Goal: Transaction & Acquisition: Purchase product/service

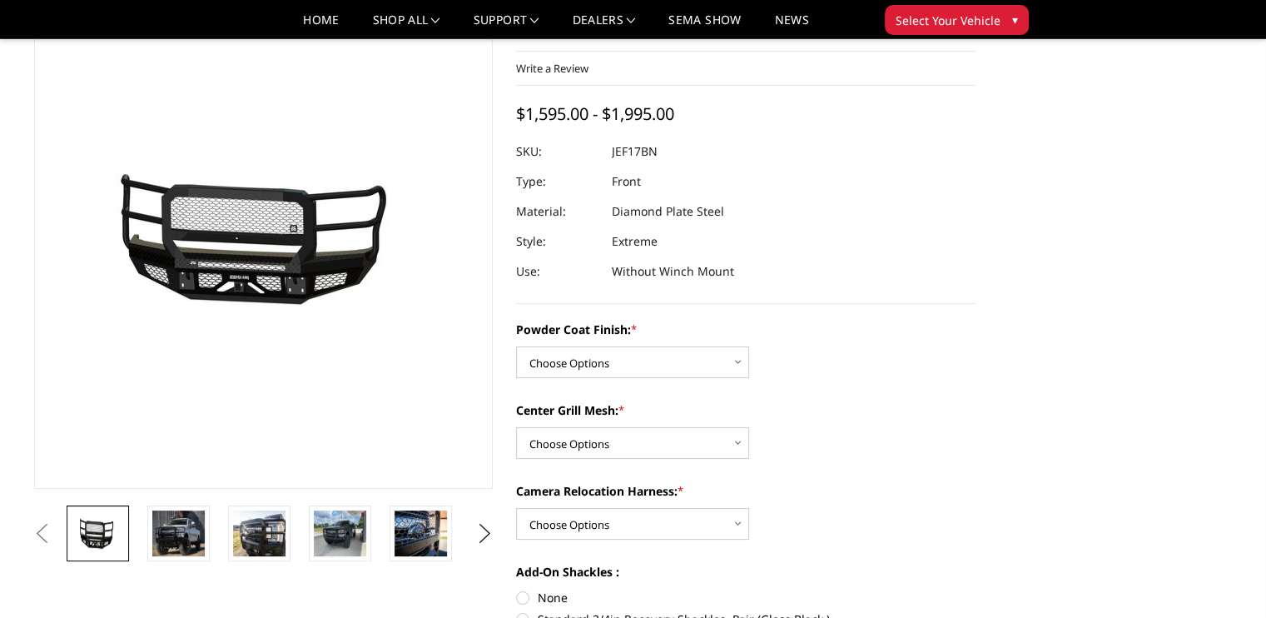
scroll to position [166, 0]
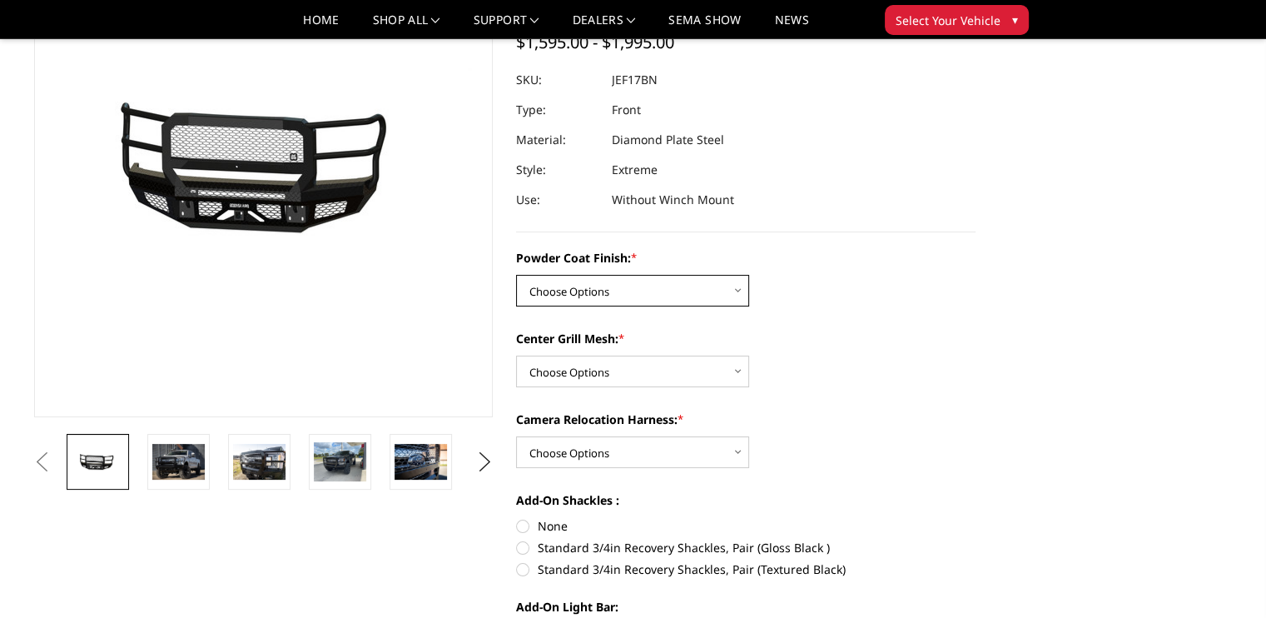
click at [663, 292] on select "Choose Options Bare Metal Gloss Black Powder Coat Textured Black Powder Coat" at bounding box center [632, 291] width 233 height 32
select select "3222"
click at [516, 275] on select "Choose Options Bare Metal Gloss Black Powder Coat Textured Black Powder Coat" at bounding box center [632, 291] width 233 height 32
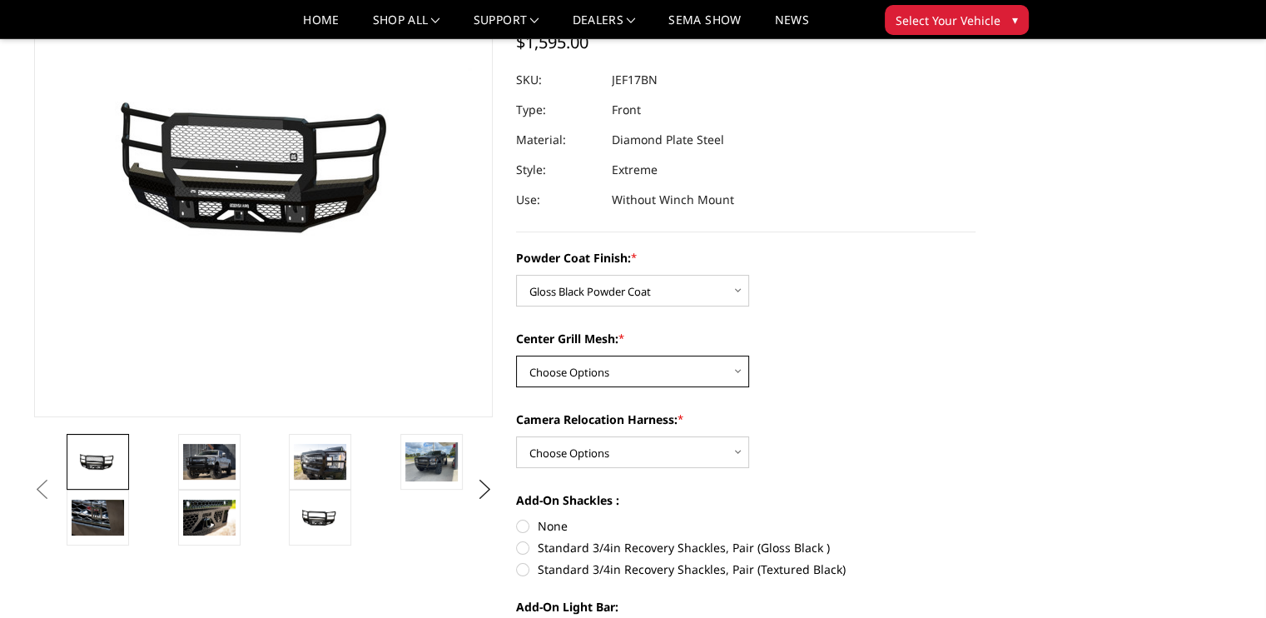
click at [659, 365] on select "Choose Options WITH Expanded Metal in Center Grill WITHOUT Expanded Metal in Ce…" at bounding box center [632, 371] width 233 height 32
select select "3225"
click at [516, 355] on select "Choose Options WITH Expanded Metal in Center Grill WITHOUT Expanded Metal in Ce…" at bounding box center [632, 371] width 233 height 32
click at [655, 459] on select "Choose Options WITH Camera Relocation Harness WITHOUT Camera Relocation Harness" at bounding box center [632, 452] width 233 height 32
select select "3226"
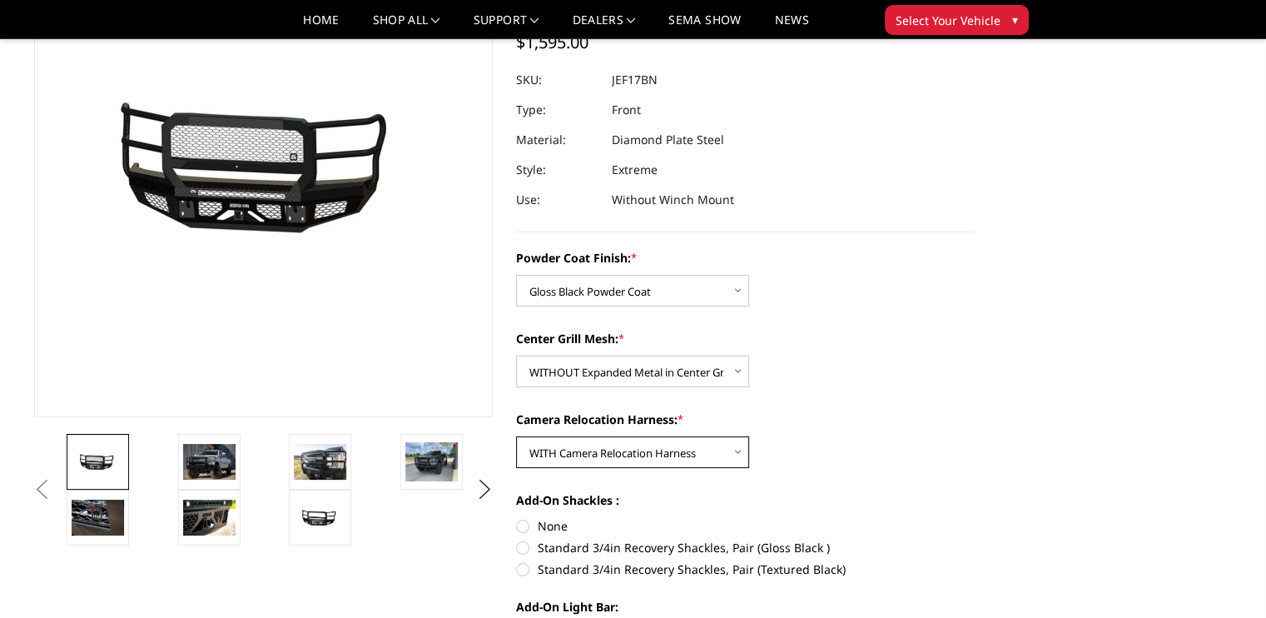
click at [516, 436] on select "Choose Options WITH Camera Relocation Harness WITHOUT Camera Relocation Harness" at bounding box center [632, 452] width 233 height 32
click at [431, 465] on img at bounding box center [431, 461] width 52 height 39
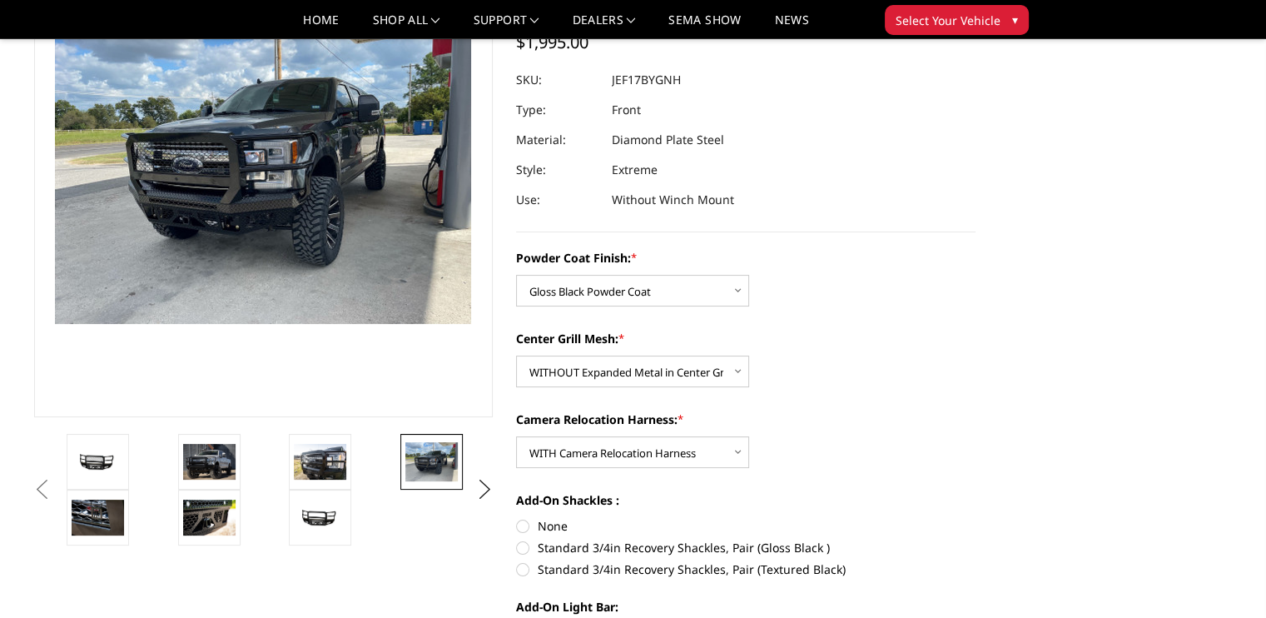
scroll to position [109, 0]
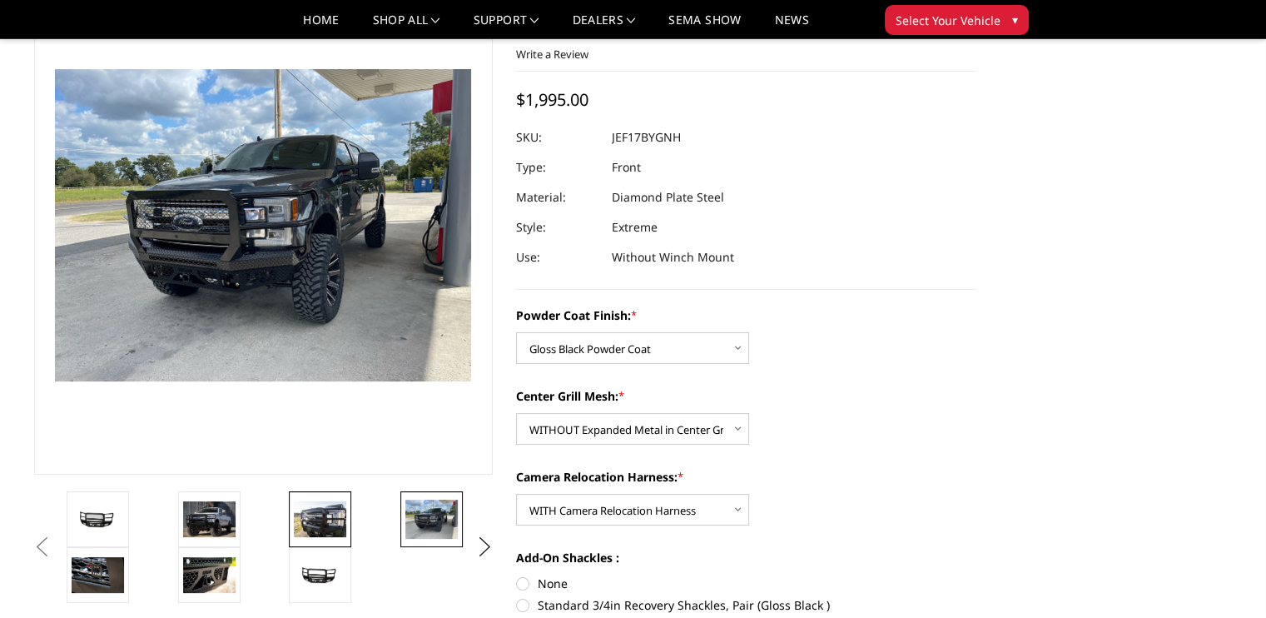
click at [347, 512] on link at bounding box center [320, 519] width 62 height 56
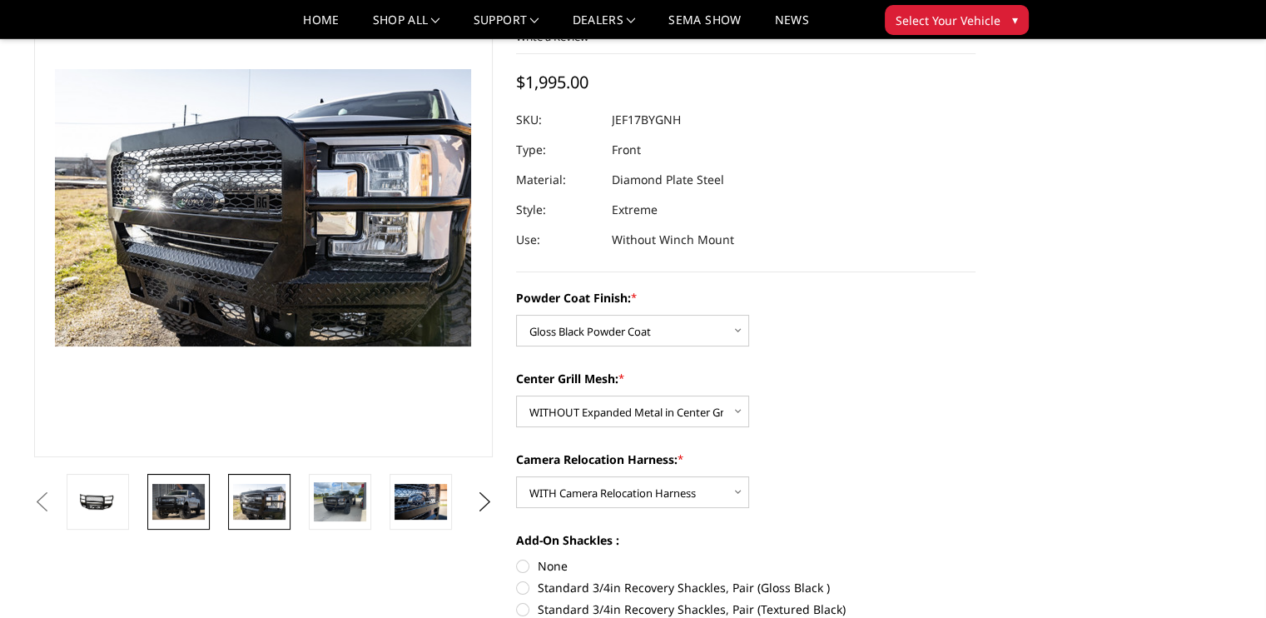
click at [191, 495] on img at bounding box center [178, 501] width 52 height 35
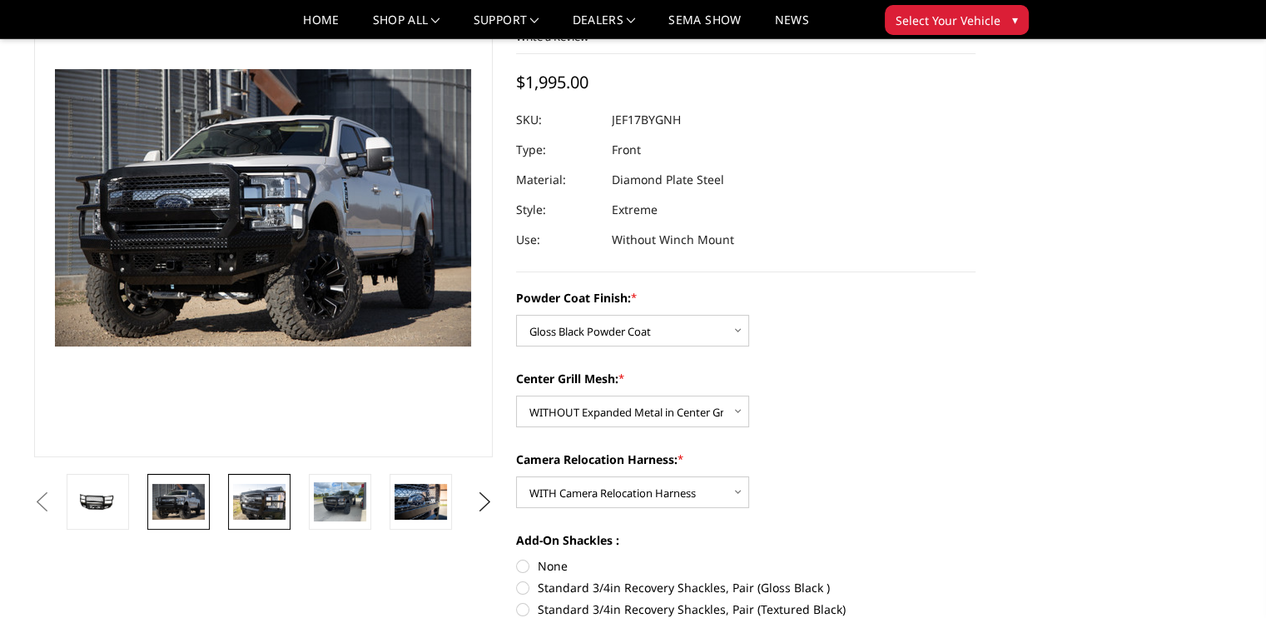
click at [241, 494] on img at bounding box center [259, 501] width 52 height 35
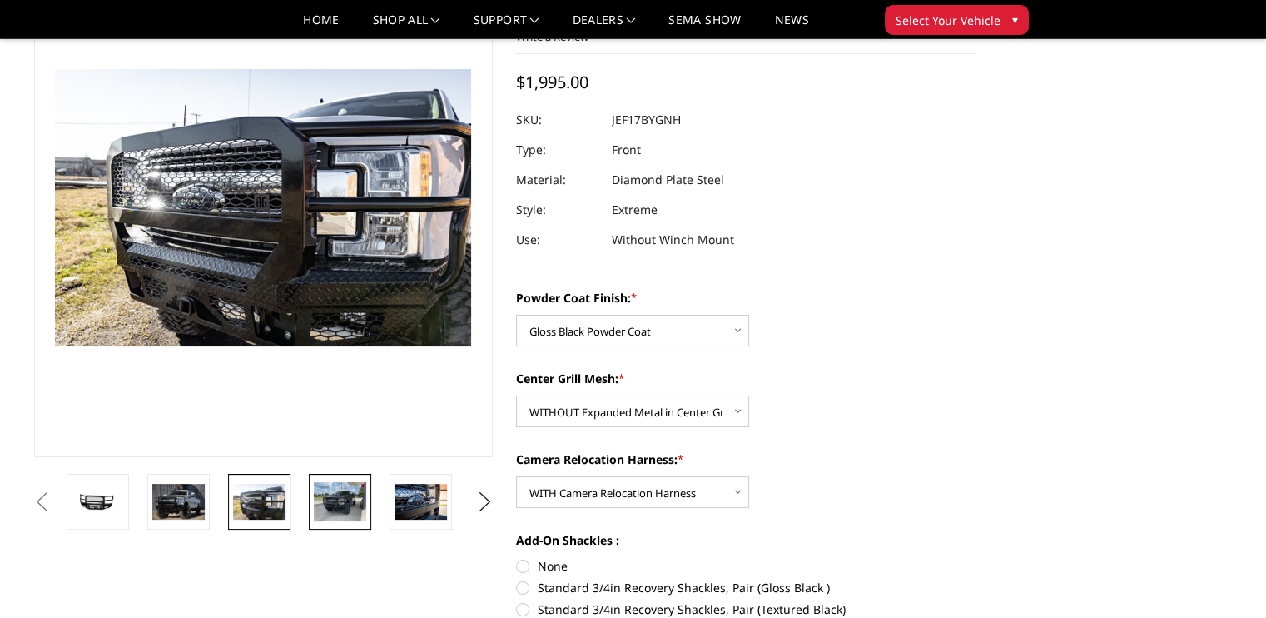
click at [354, 499] on img at bounding box center [340, 501] width 52 height 39
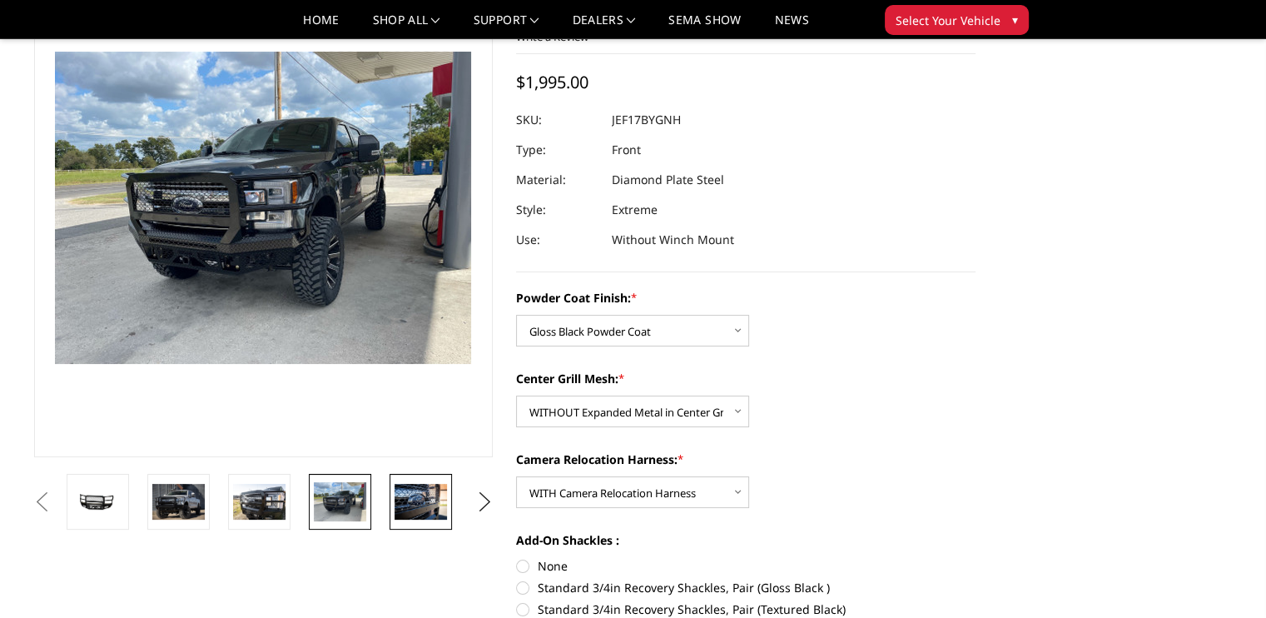
click at [412, 503] on img at bounding box center [421, 501] width 52 height 35
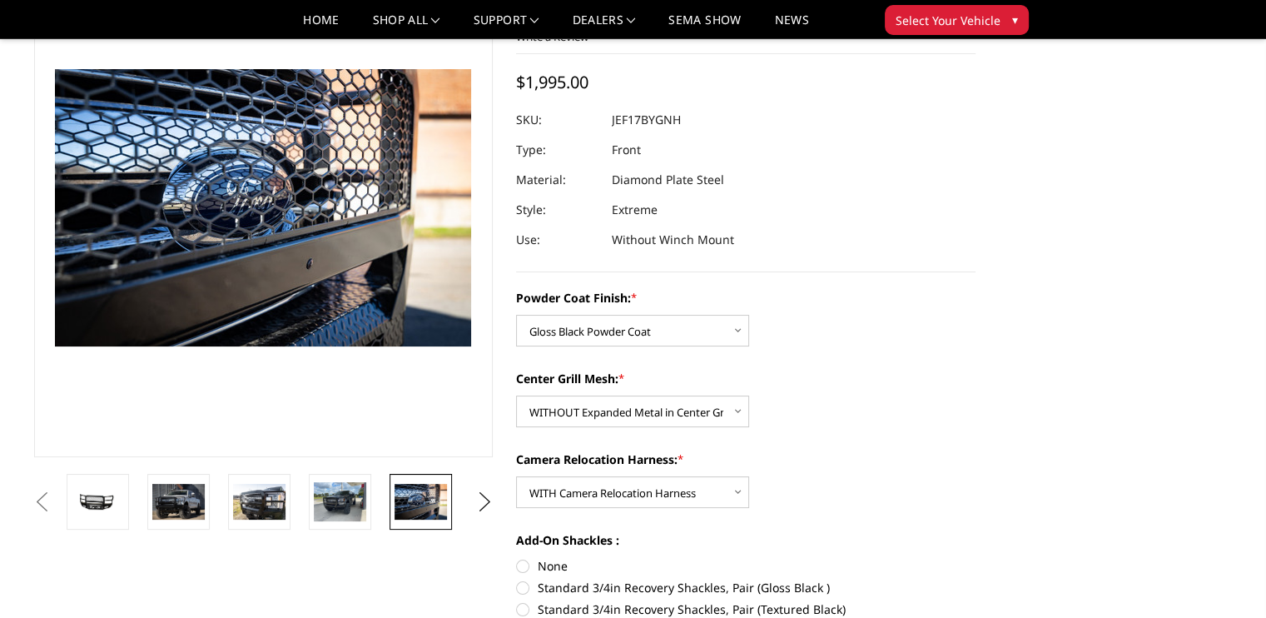
scroll to position [143, 0]
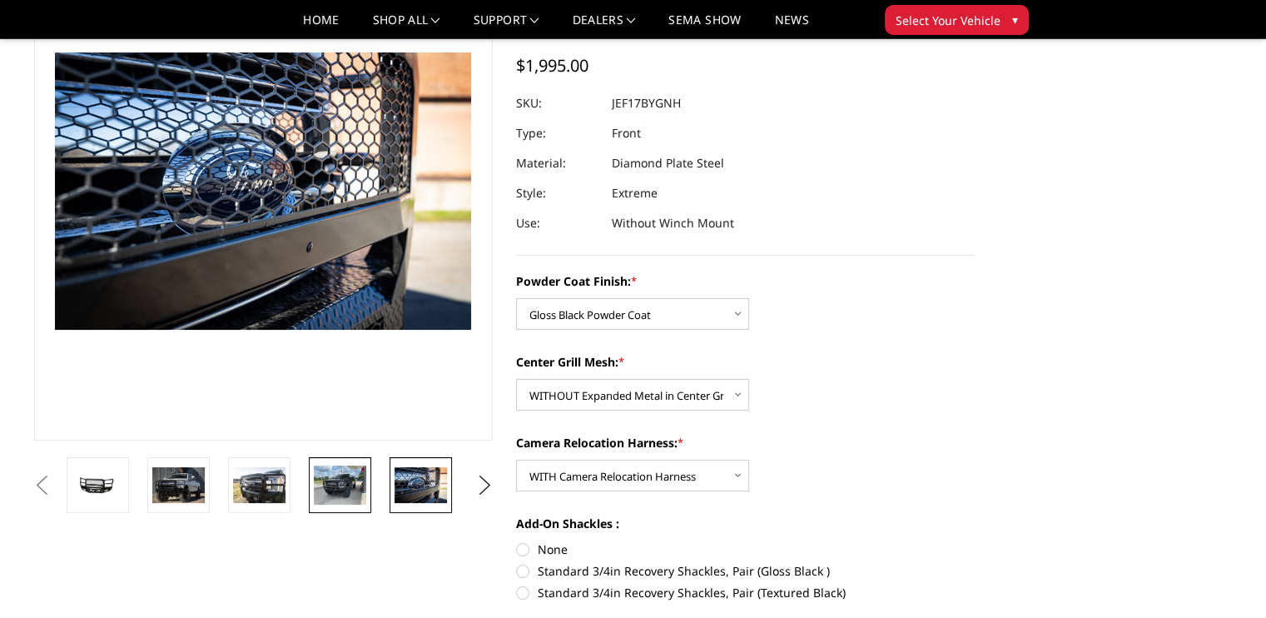
click at [355, 482] on img at bounding box center [340, 484] width 52 height 39
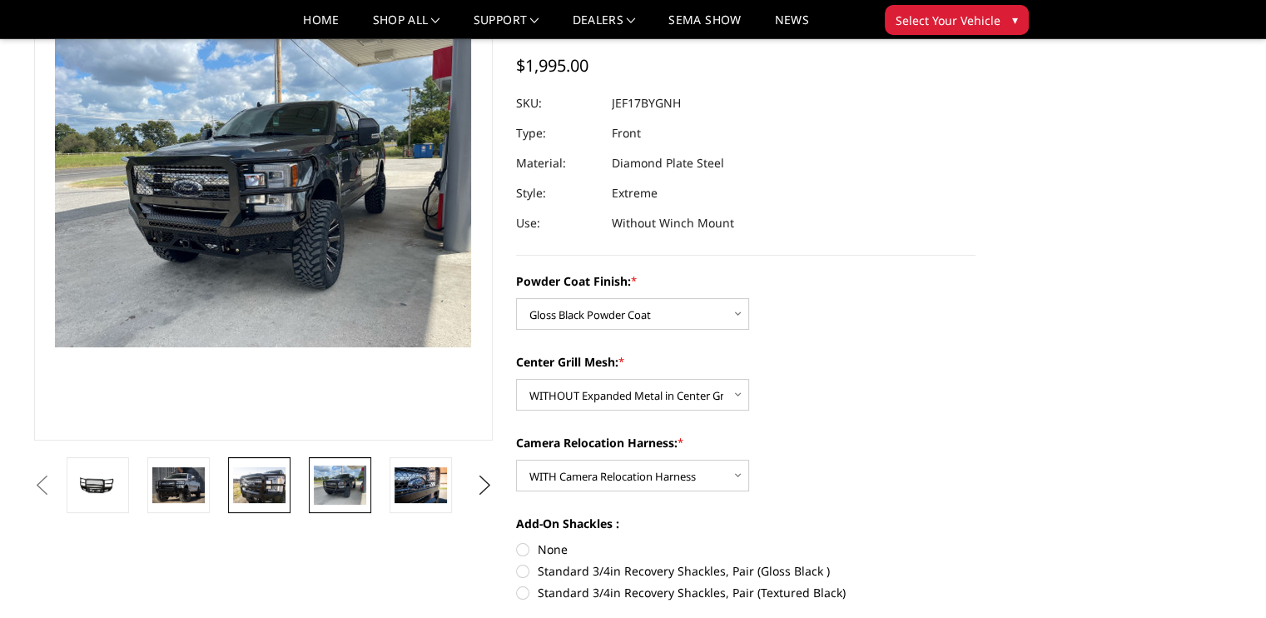
click at [258, 486] on img at bounding box center [259, 484] width 52 height 35
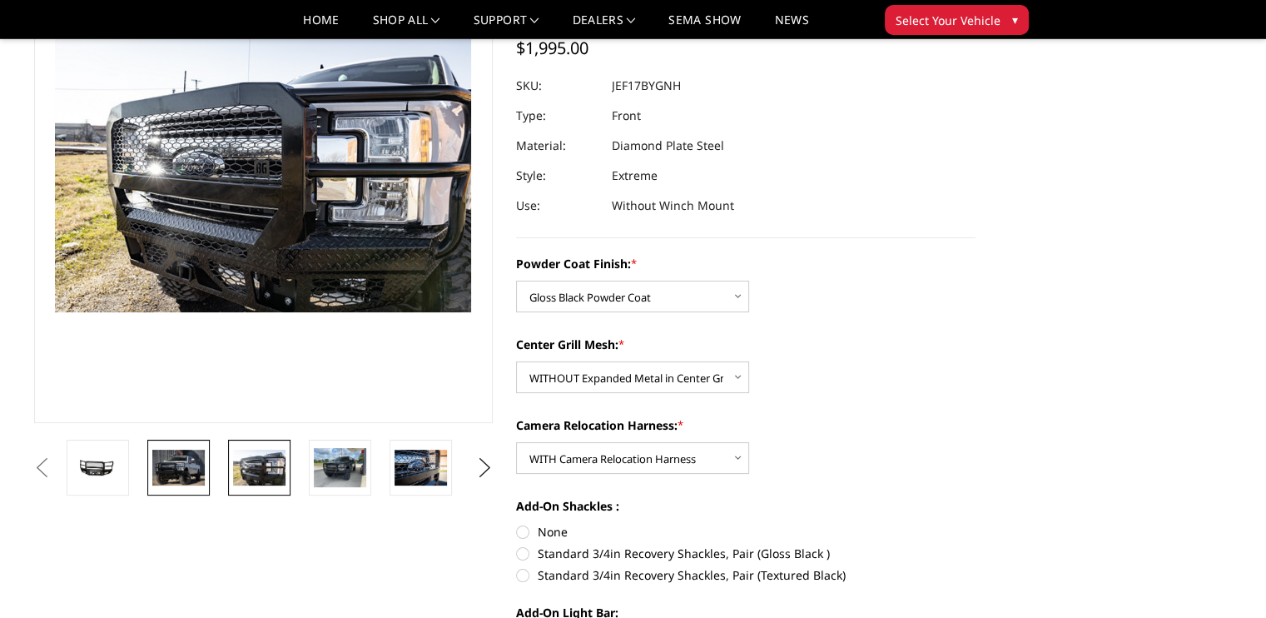
click at [179, 464] on img at bounding box center [178, 466] width 52 height 35
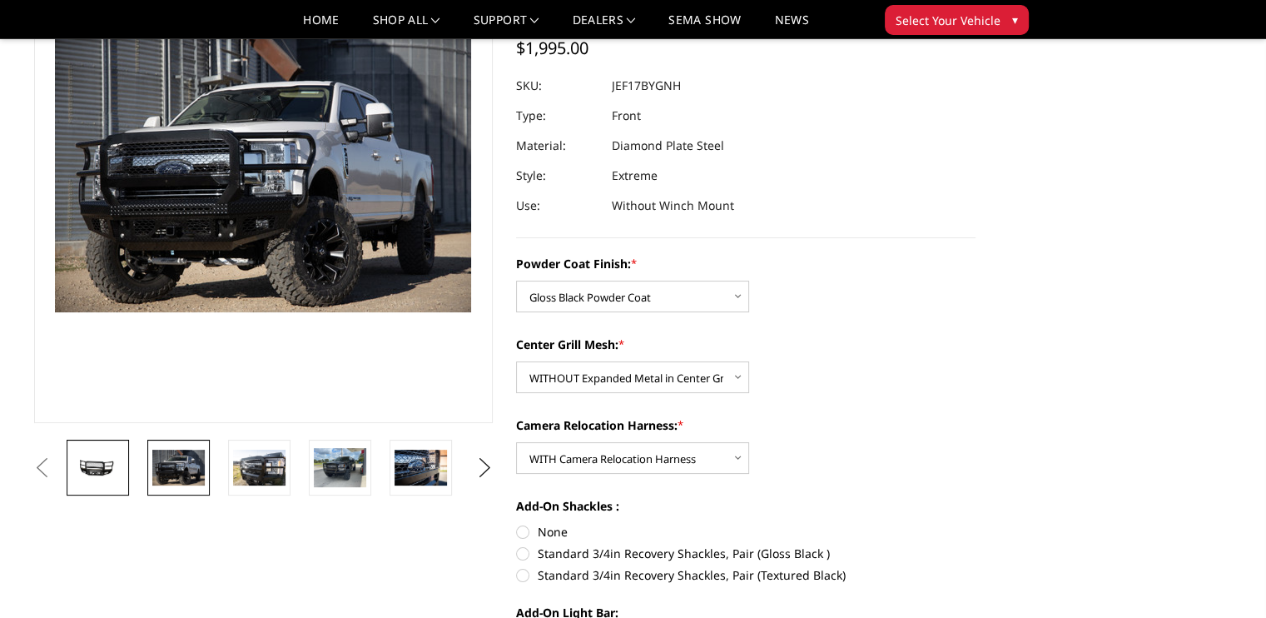
click at [123, 469] on img at bounding box center [98, 467] width 52 height 25
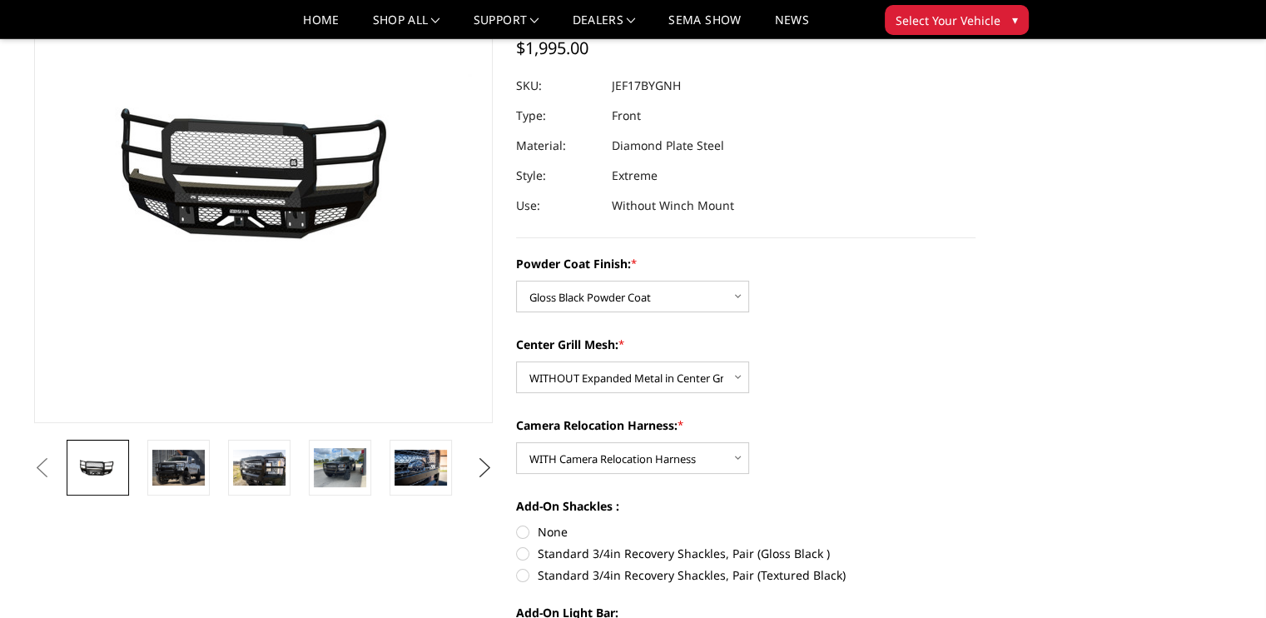
click at [485, 469] on button "Next" at bounding box center [484, 467] width 25 height 25
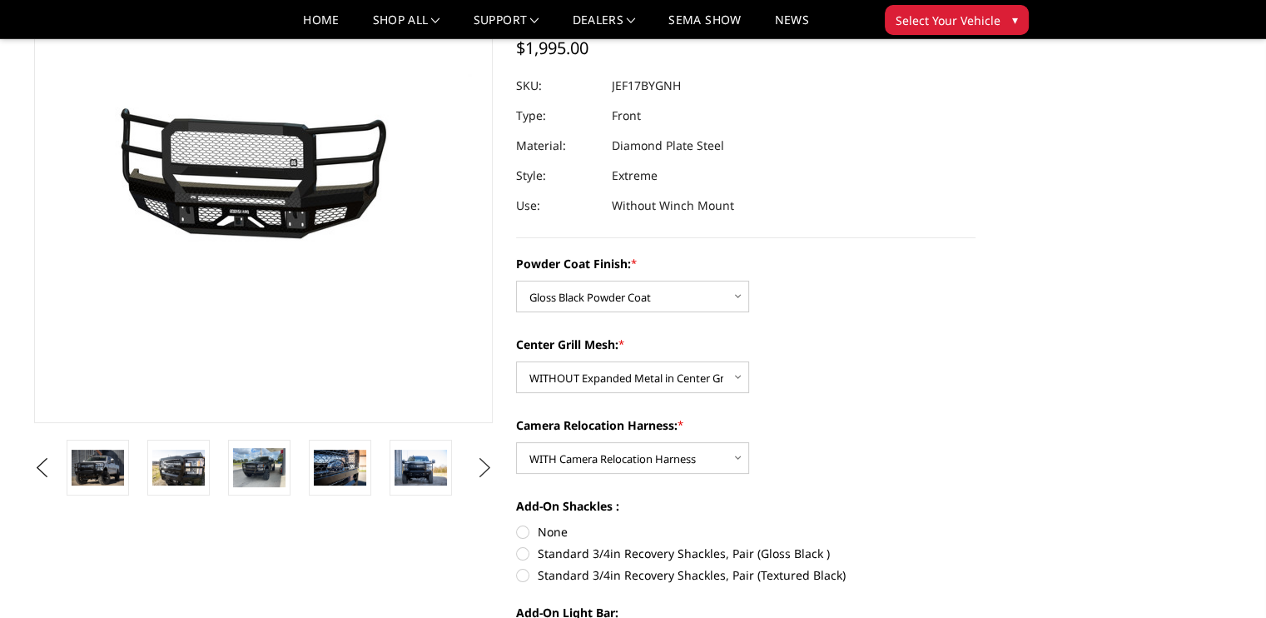
click at [485, 469] on button "Next" at bounding box center [484, 467] width 25 height 25
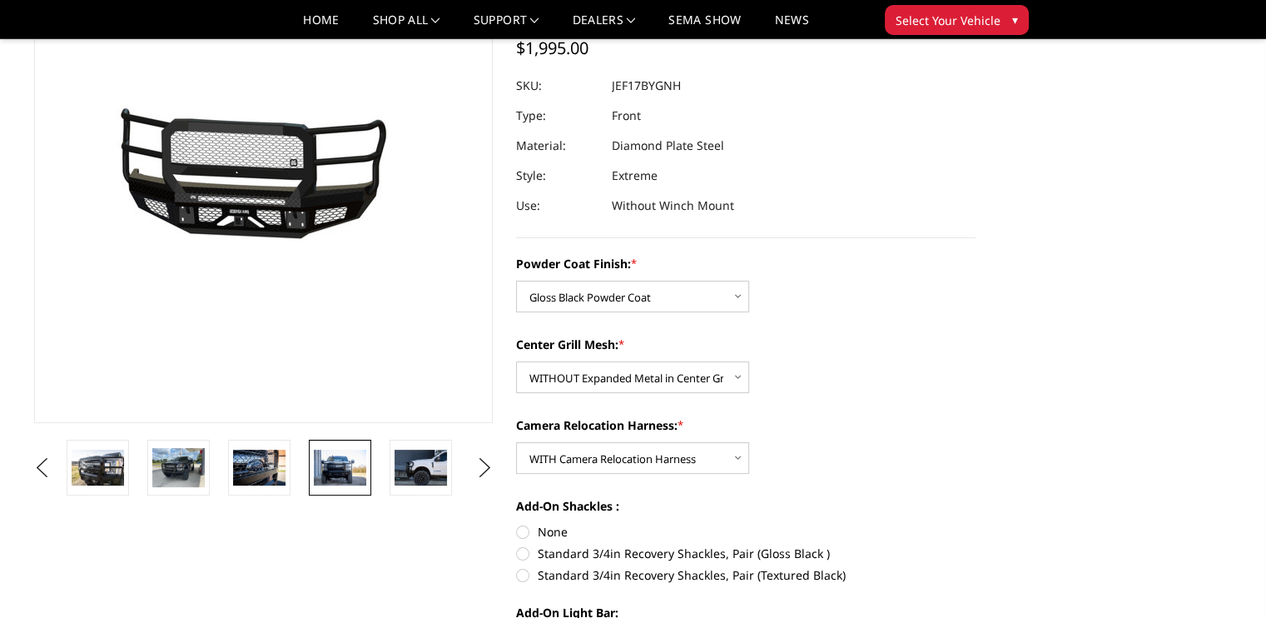
click at [366, 477] on img at bounding box center [340, 466] width 52 height 35
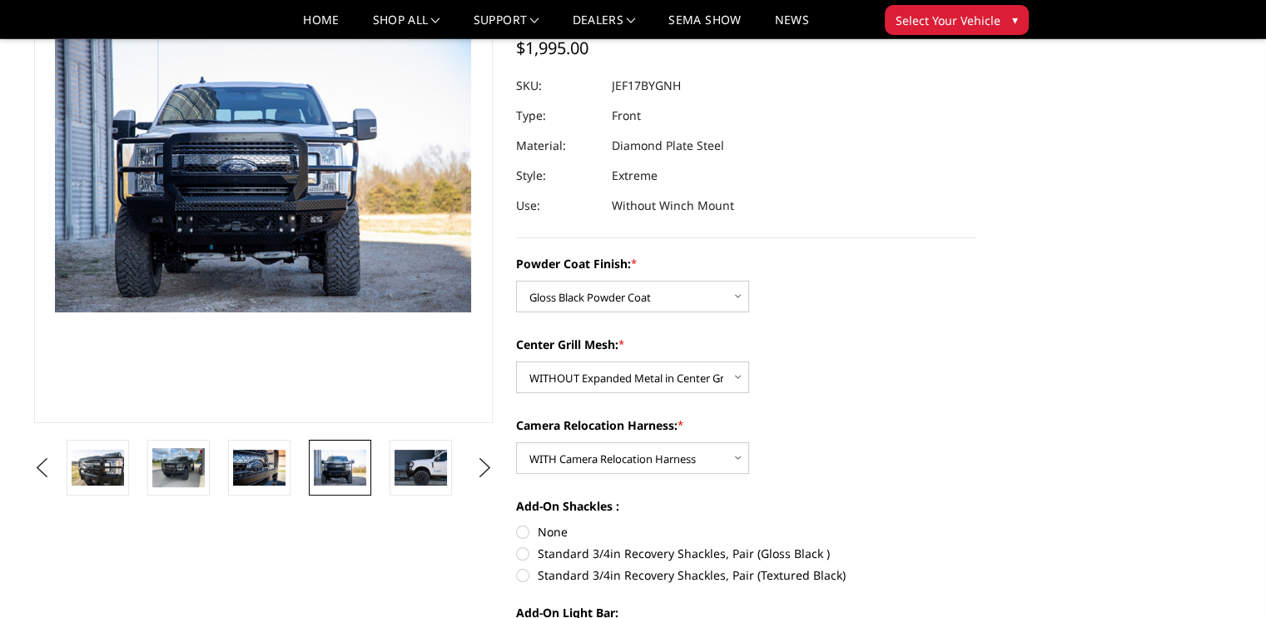
scroll to position [121, 0]
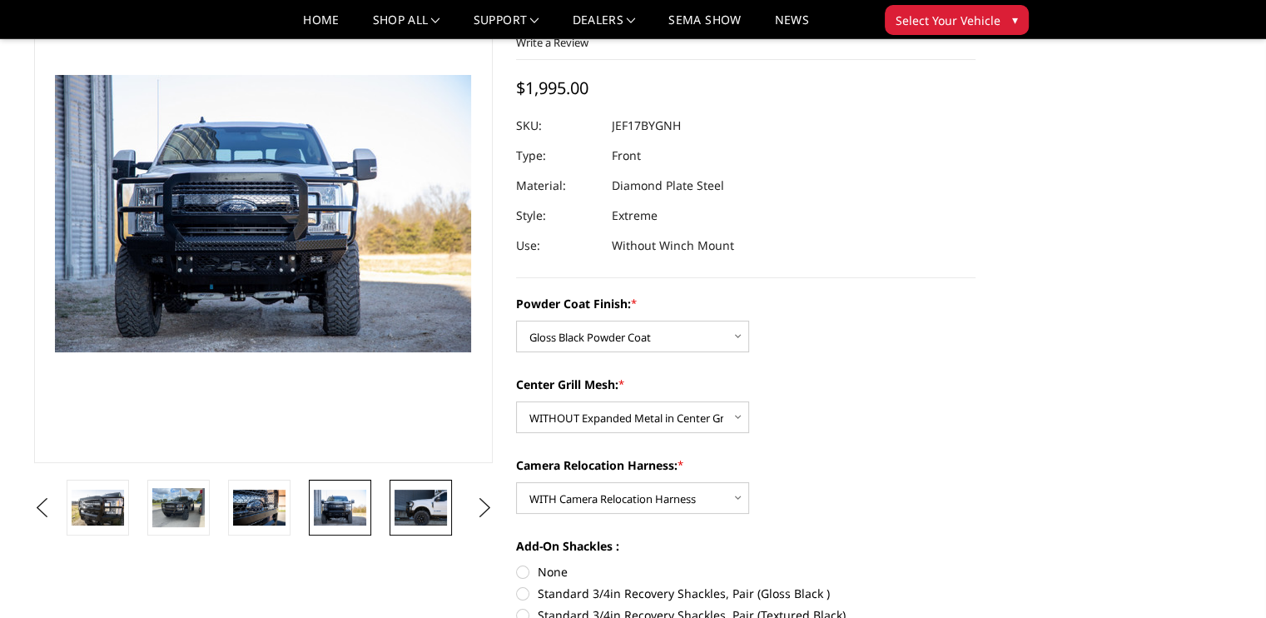
click at [397, 492] on img at bounding box center [421, 506] width 52 height 35
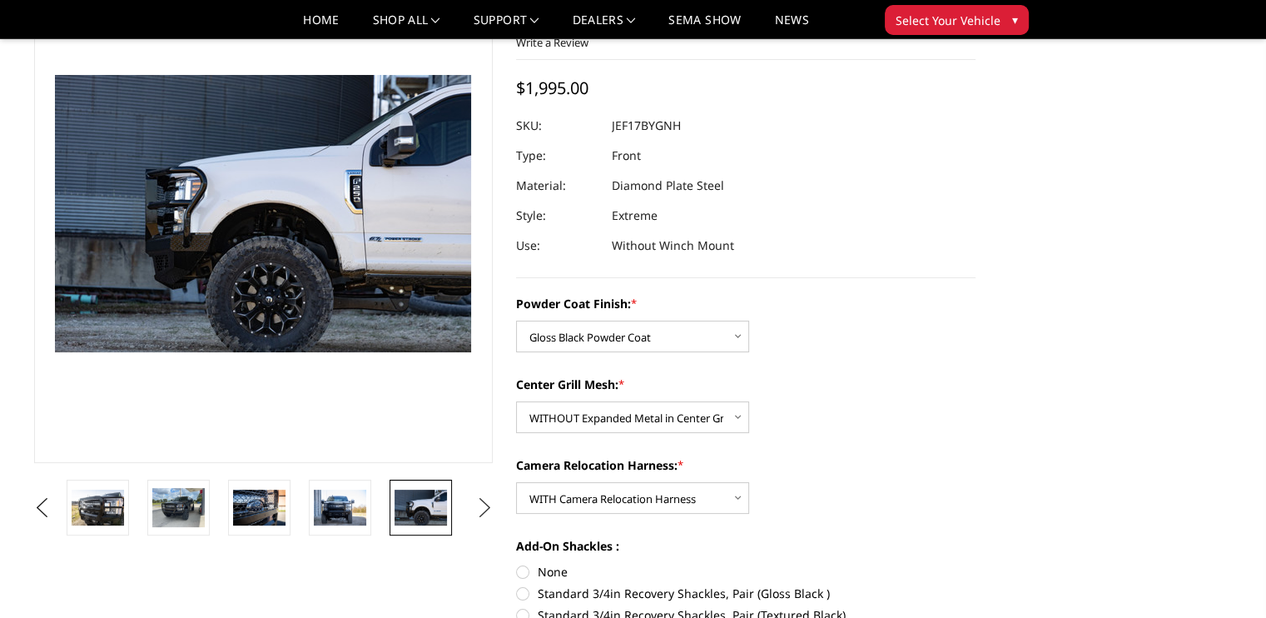
click at [477, 498] on button "Next" at bounding box center [484, 507] width 25 height 25
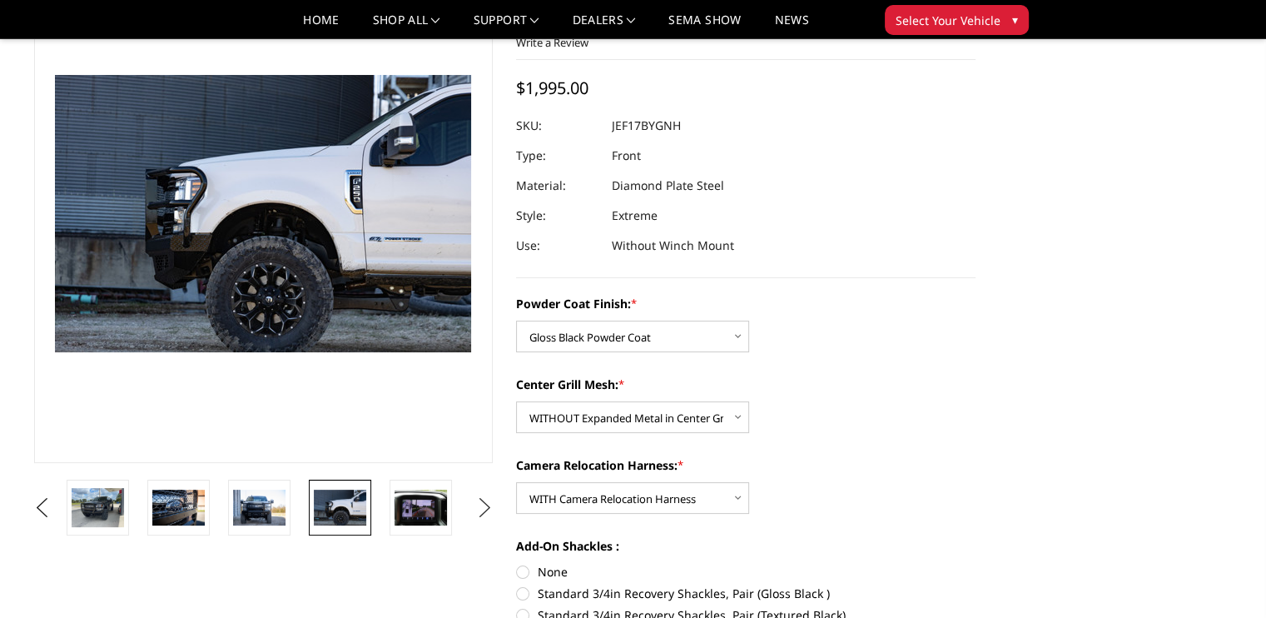
click at [478, 498] on button "Next" at bounding box center [484, 507] width 25 height 25
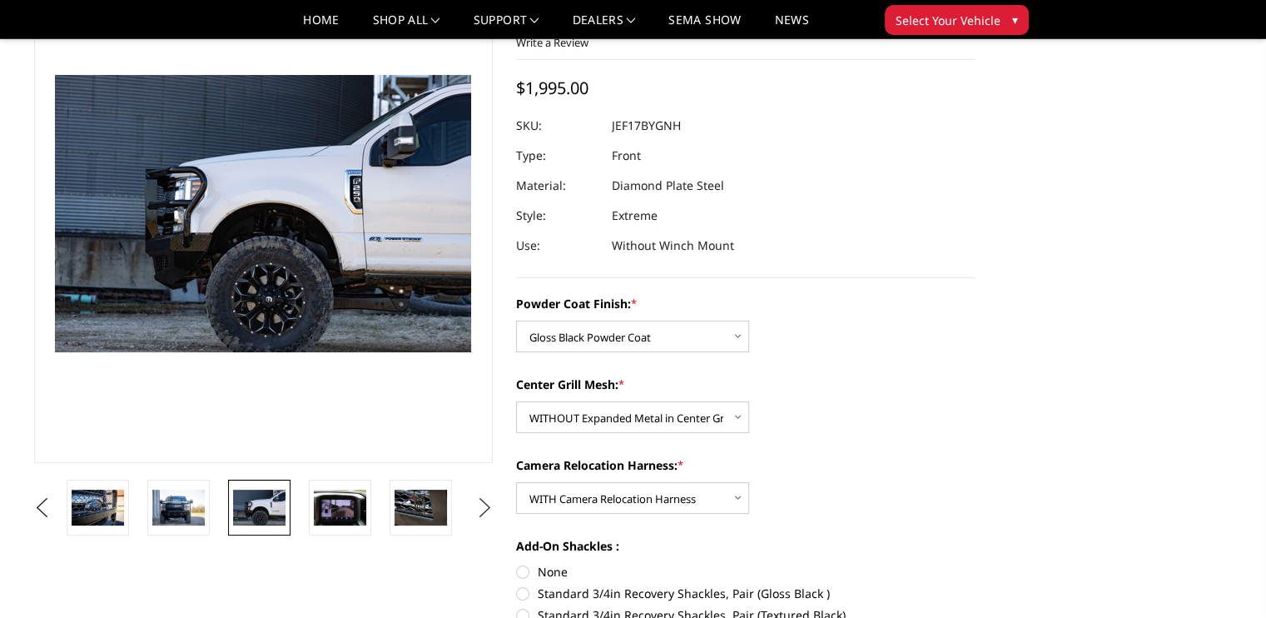
click at [478, 498] on button "Next" at bounding box center [484, 507] width 25 height 25
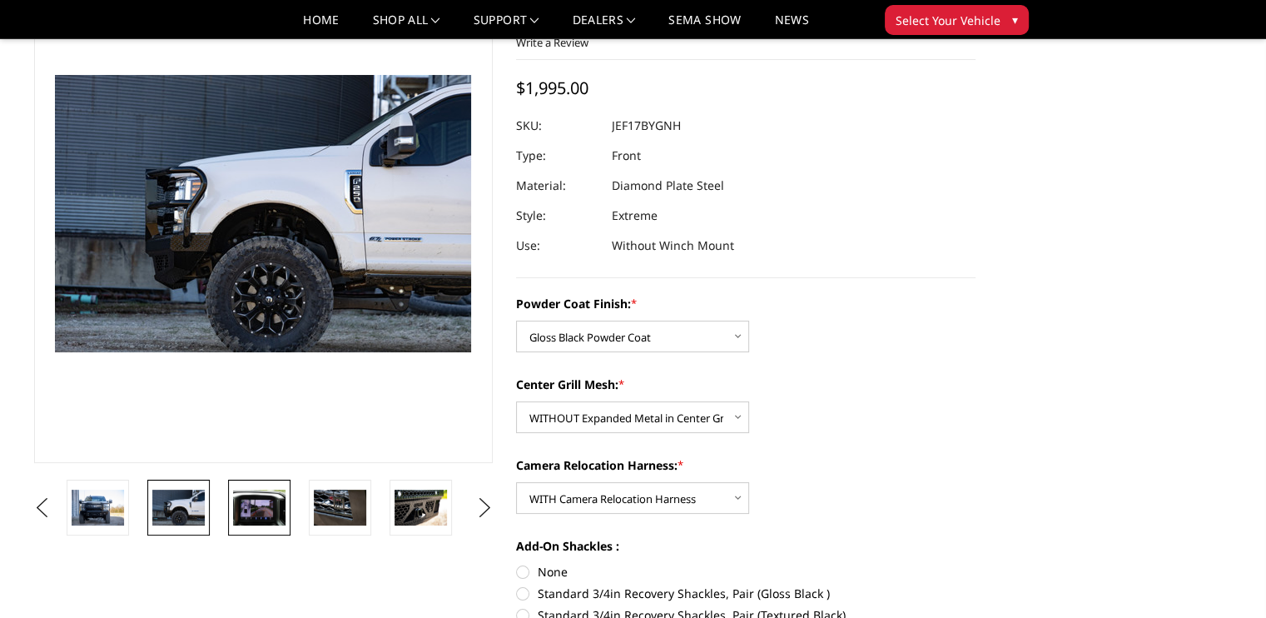
click at [250, 505] on img at bounding box center [259, 506] width 52 height 35
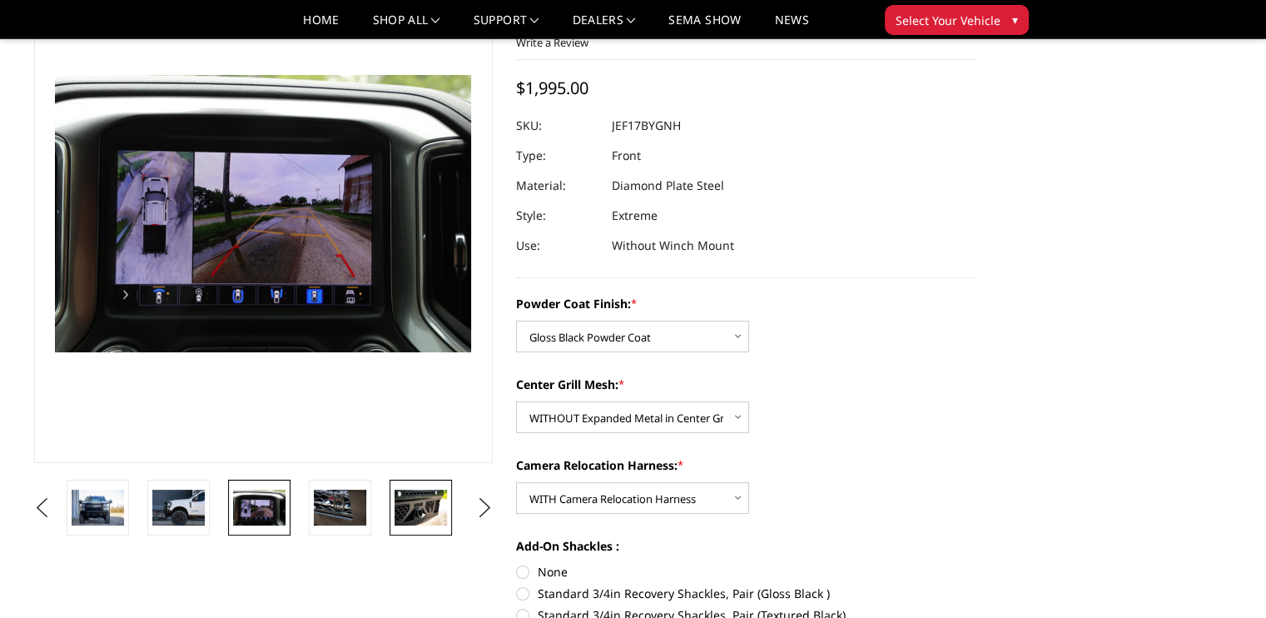
click at [397, 504] on img at bounding box center [421, 506] width 52 height 35
